Goal: Transaction & Acquisition: Purchase product/service

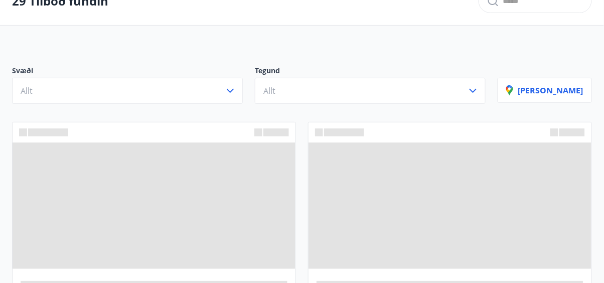
scroll to position [64, 0]
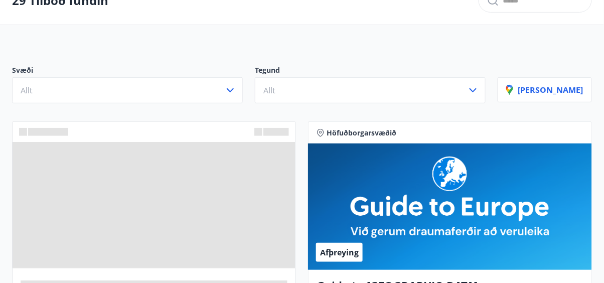
click at [265, 205] on span at bounding box center [154, 205] width 283 height 126
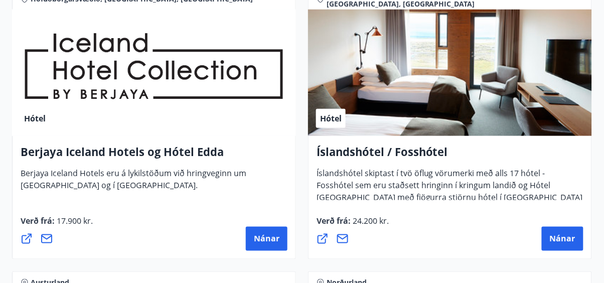
scroll to position [1911, 0]
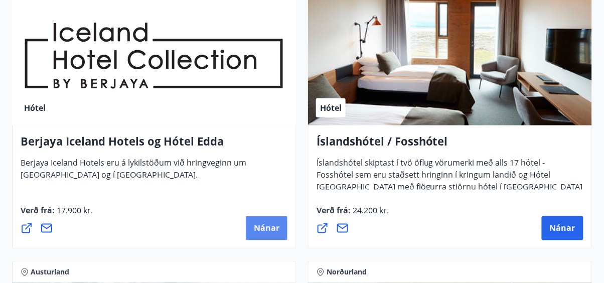
click at [269, 229] on span "Nánar" at bounding box center [267, 228] width 26 height 11
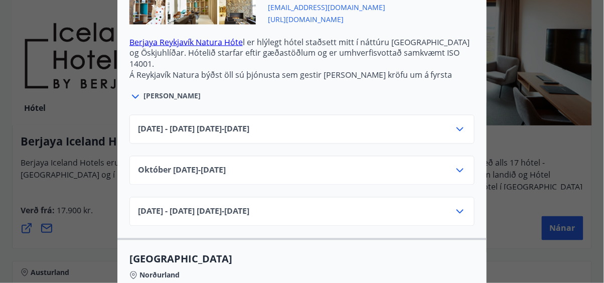
scroll to position [0, 0]
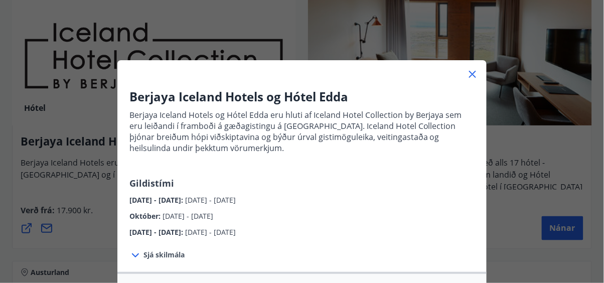
click at [472, 74] on icon at bounding box center [473, 75] width 2 height 2
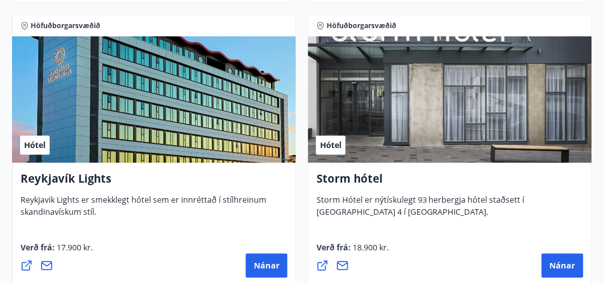
scroll to position [1306, 0]
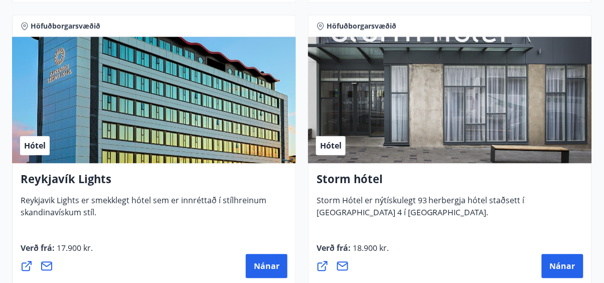
click at [87, 182] on h4 "Reykjavík Lights" at bounding box center [154, 182] width 267 height 23
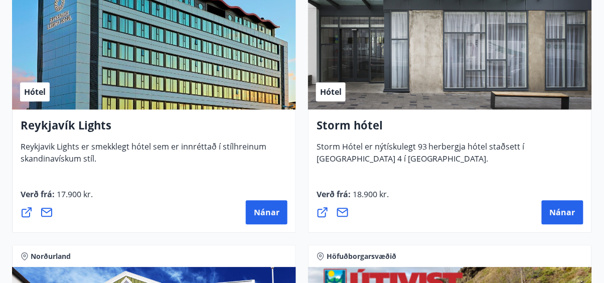
scroll to position [1368, 0]
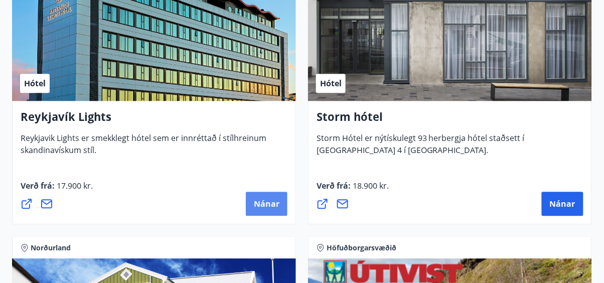
click at [269, 205] on span "Nánar" at bounding box center [267, 203] width 26 height 11
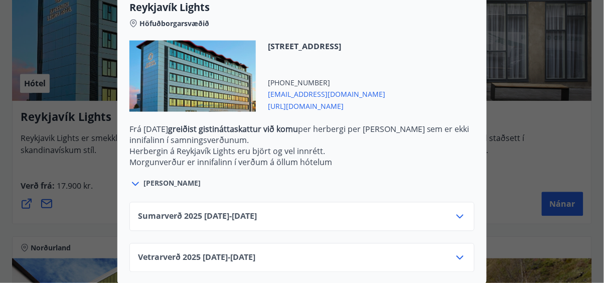
scroll to position [341, 0]
click at [160, 184] on span "Sjá meira" at bounding box center [171, 183] width 57 height 10
click at [138, 188] on icon at bounding box center [135, 183] width 12 height 12
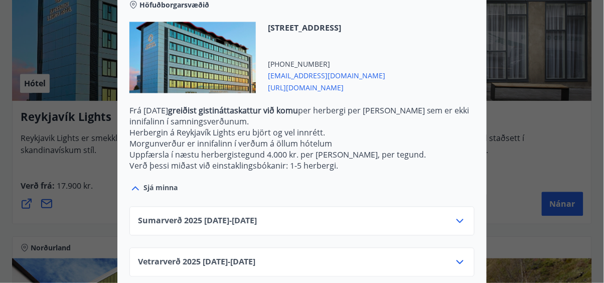
scroll to position [364, 0]
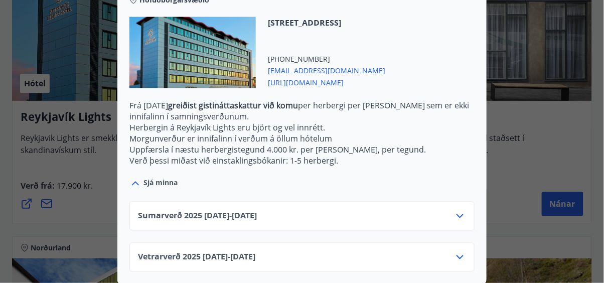
click at [460, 215] on icon at bounding box center [460, 216] width 12 height 12
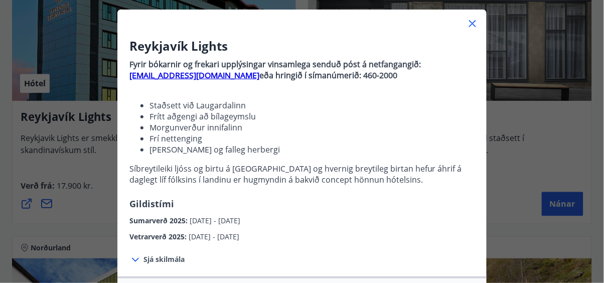
scroll to position [0, 0]
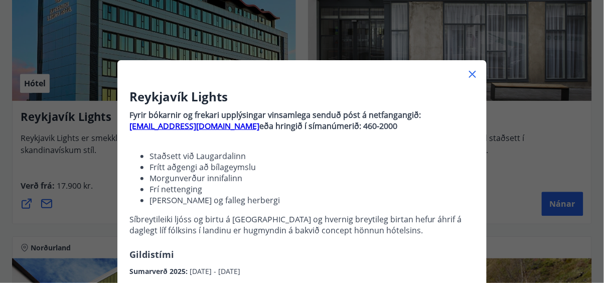
click at [472, 74] on icon at bounding box center [473, 75] width 2 height 2
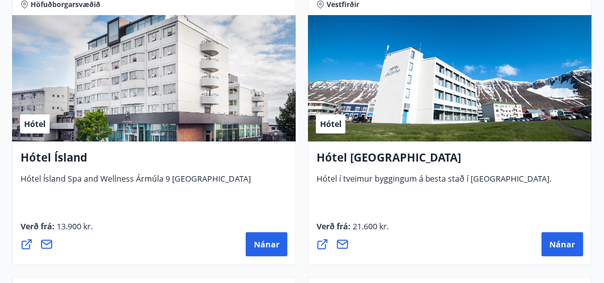
scroll to position [2463, 0]
click at [266, 243] on span "Nánar" at bounding box center [267, 244] width 26 height 11
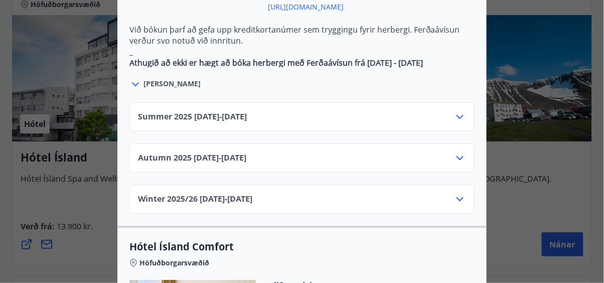
scroll to position [695, 0]
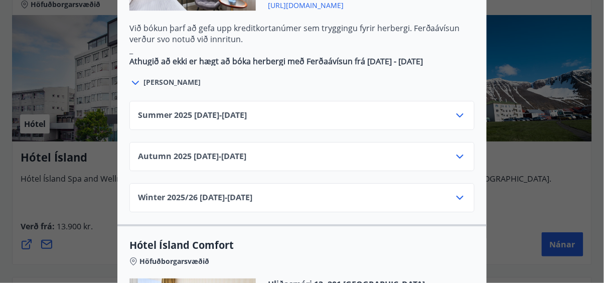
click at [443, 109] on div "Summer 2025 01.06.25 - 30.09.25" at bounding box center [302, 119] width 328 height 20
click at [459, 109] on icon at bounding box center [460, 115] width 12 height 12
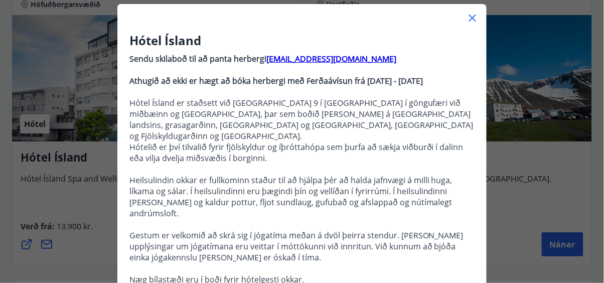
scroll to position [0, 0]
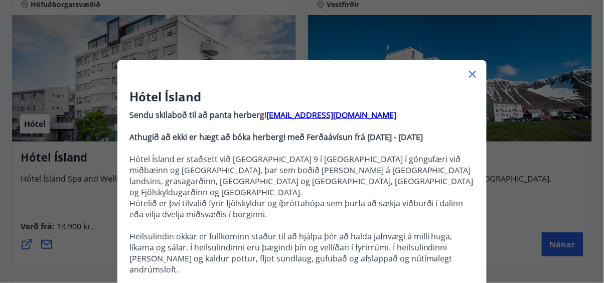
click at [473, 78] on icon at bounding box center [472, 74] width 12 height 12
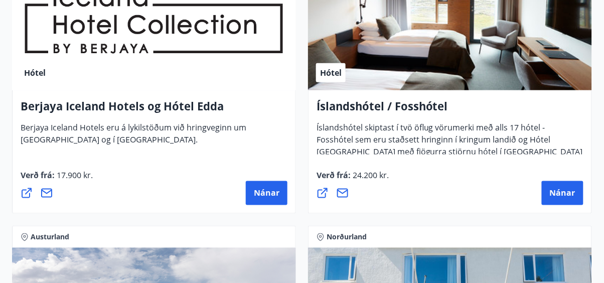
scroll to position [1949, 0]
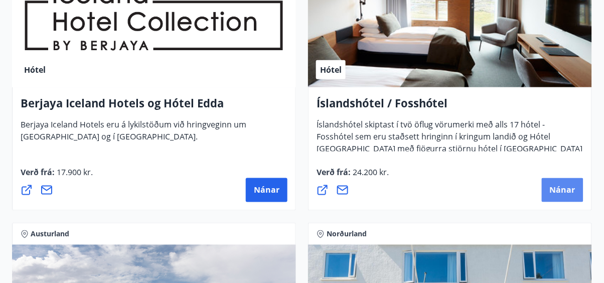
click at [563, 186] on span "Nánar" at bounding box center [563, 190] width 26 height 11
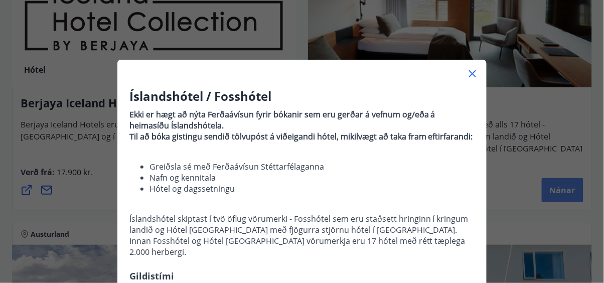
scroll to position [0, 0]
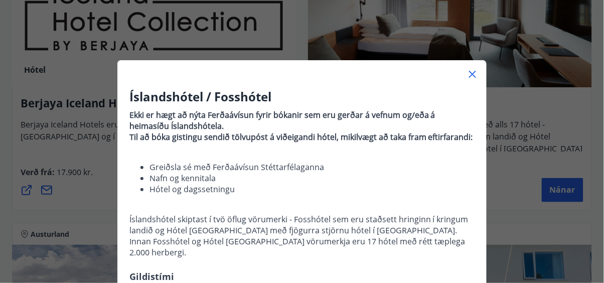
click at [472, 74] on icon at bounding box center [473, 75] width 2 height 2
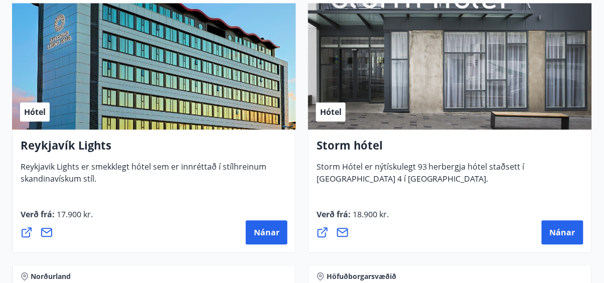
scroll to position [1346, 0]
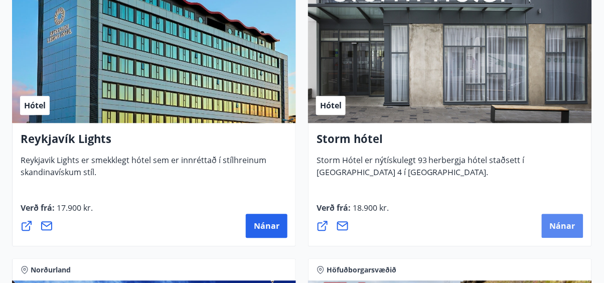
click at [565, 227] on span "Nánar" at bounding box center [563, 225] width 26 height 11
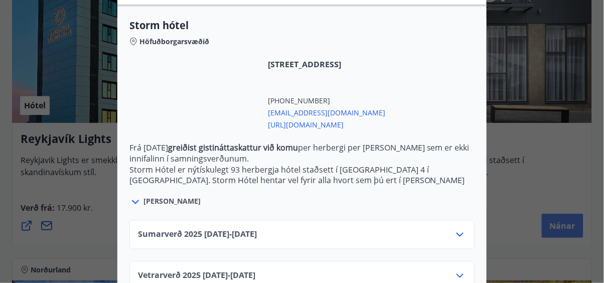
scroll to position [270, 0]
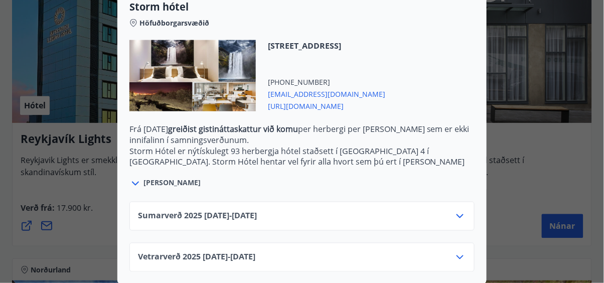
click at [351, 222] on div "Sumarverð 2025 16.05.25 - 30.09.25" at bounding box center [302, 220] width 328 height 20
click at [461, 220] on icon at bounding box center [460, 216] width 12 height 12
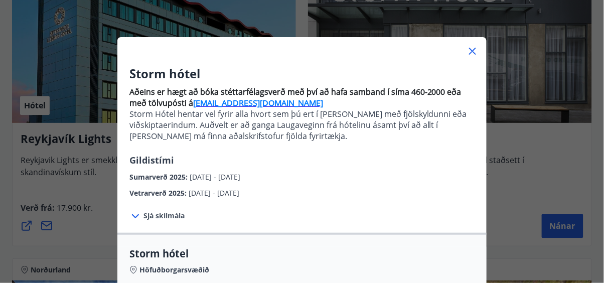
scroll to position [20, 0]
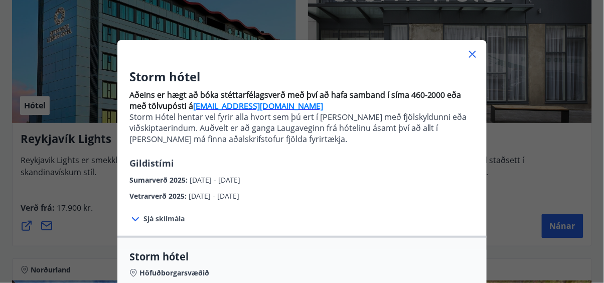
click at [472, 59] on icon at bounding box center [472, 54] width 12 height 12
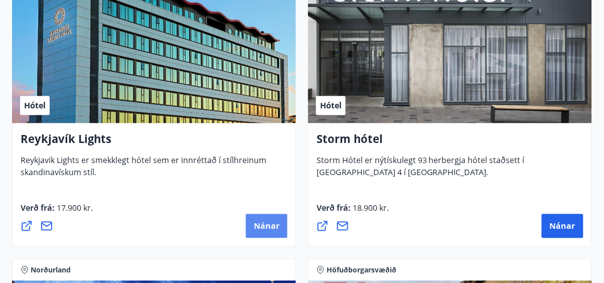
click at [274, 228] on span "Nánar" at bounding box center [267, 225] width 26 height 11
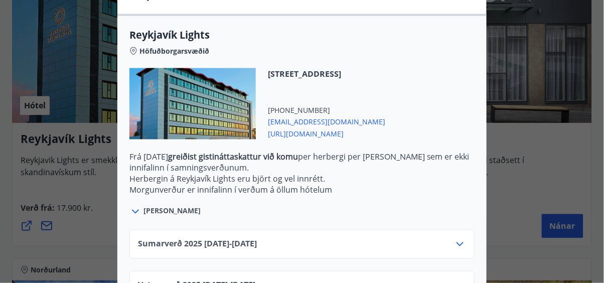
scroll to position [341, 0]
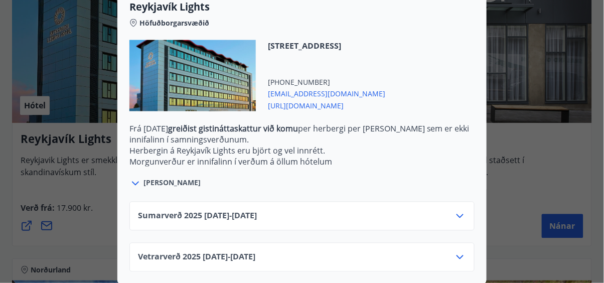
click at [371, 223] on div "Sumarverð 2025 16.05.25 - 30.09.25" at bounding box center [302, 220] width 328 height 20
click at [461, 215] on icon at bounding box center [460, 216] width 12 height 12
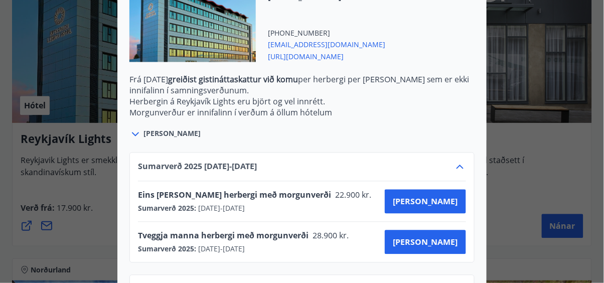
scroll to position [422, 0]
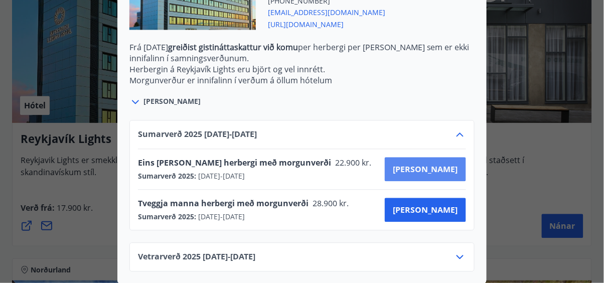
click at [451, 171] on span "Kaupa" at bounding box center [425, 169] width 65 height 11
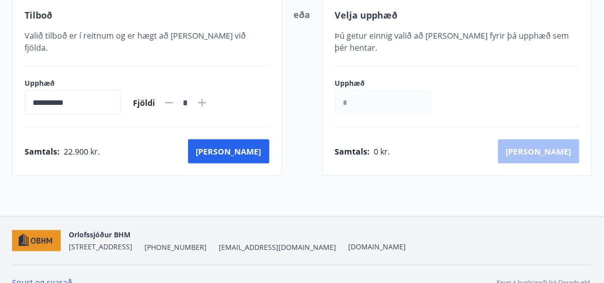
scroll to position [221, 0]
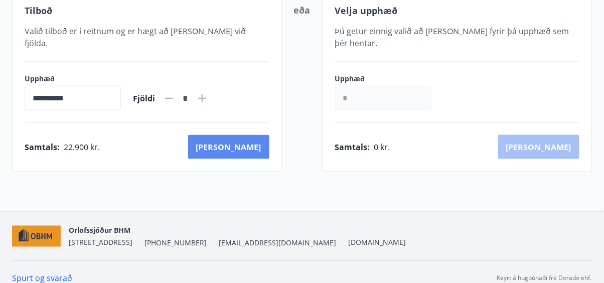
click at [253, 138] on button "Kaup" at bounding box center [228, 147] width 81 height 24
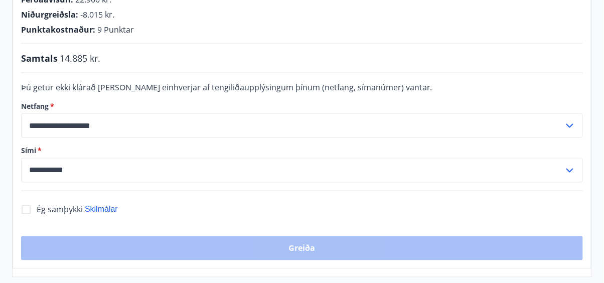
scroll to position [278, 0]
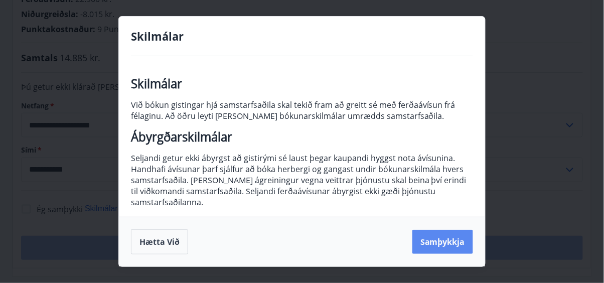
click at [434, 249] on button "Samþykkja" at bounding box center [442, 242] width 61 height 24
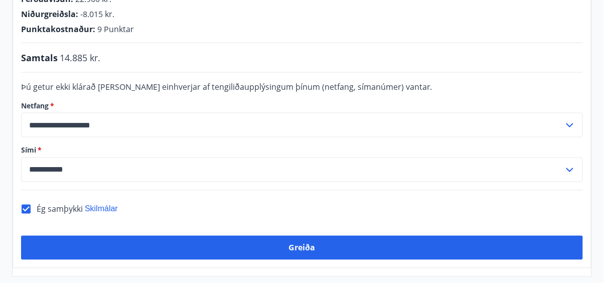
click at [52, 113] on input "**********" at bounding box center [292, 125] width 543 height 25
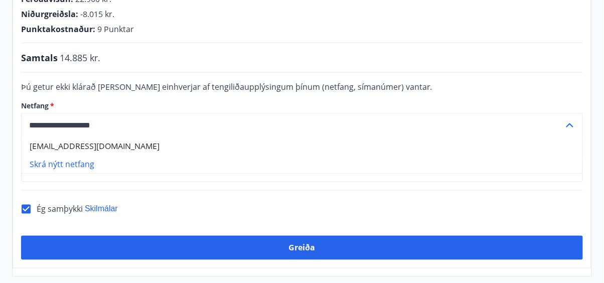
type input "**********"
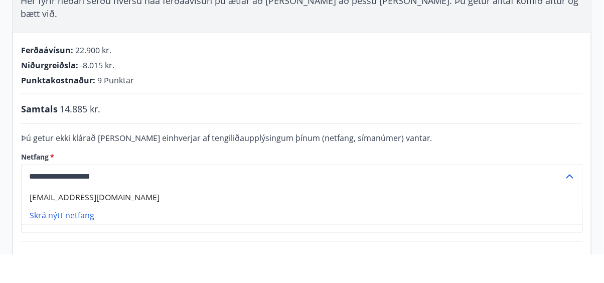
scroll to position [199, 0]
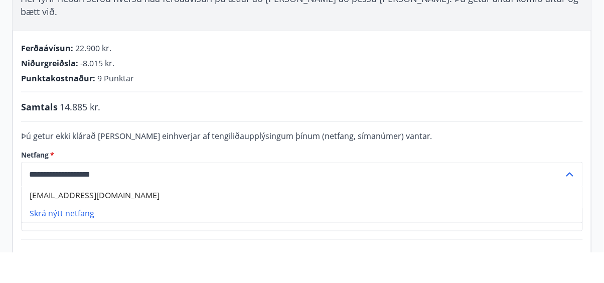
click at [74, 235] on li "Skrá nýtt netfang" at bounding box center [302, 244] width 561 height 18
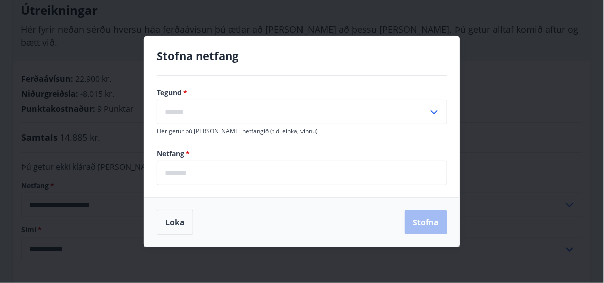
click at [428, 116] on icon at bounding box center [434, 112] width 12 height 12
click at [225, 158] on li "Annað" at bounding box center [302, 151] width 290 height 18
type input "*****"
click at [226, 174] on input "email" at bounding box center [301, 172] width 291 height 25
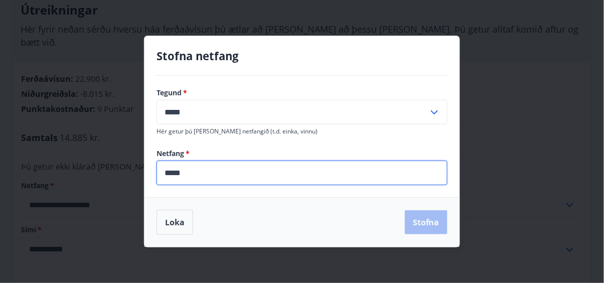
type input "**********"
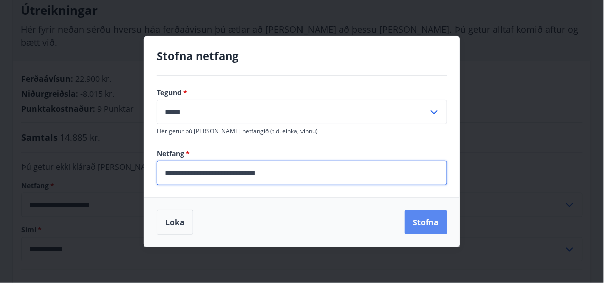
click at [428, 229] on button "Stofna" at bounding box center [426, 222] width 43 height 24
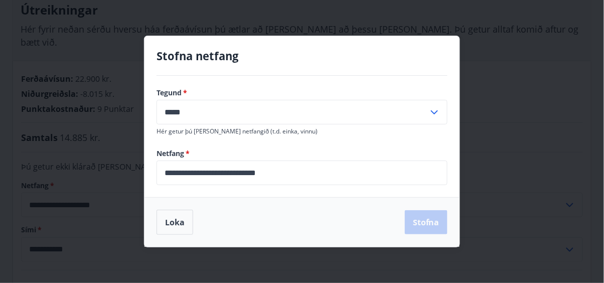
type input "**********"
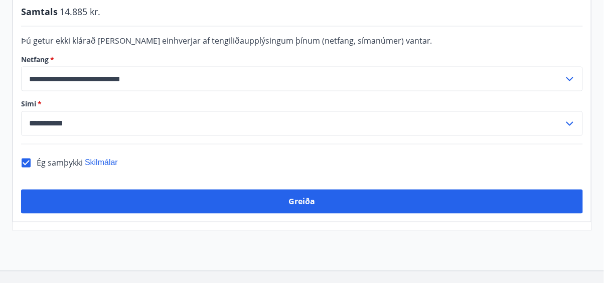
scroll to position [324, 0]
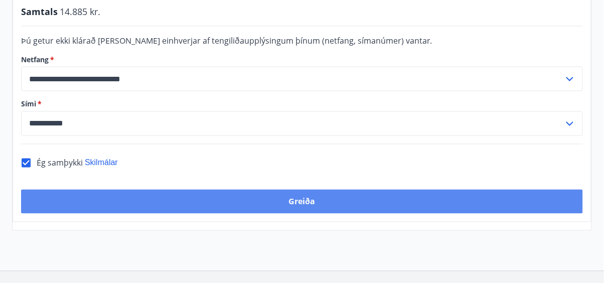
click at [376, 190] on button "Greiða" at bounding box center [302, 202] width 562 height 24
